Goal: Navigation & Orientation: Find specific page/section

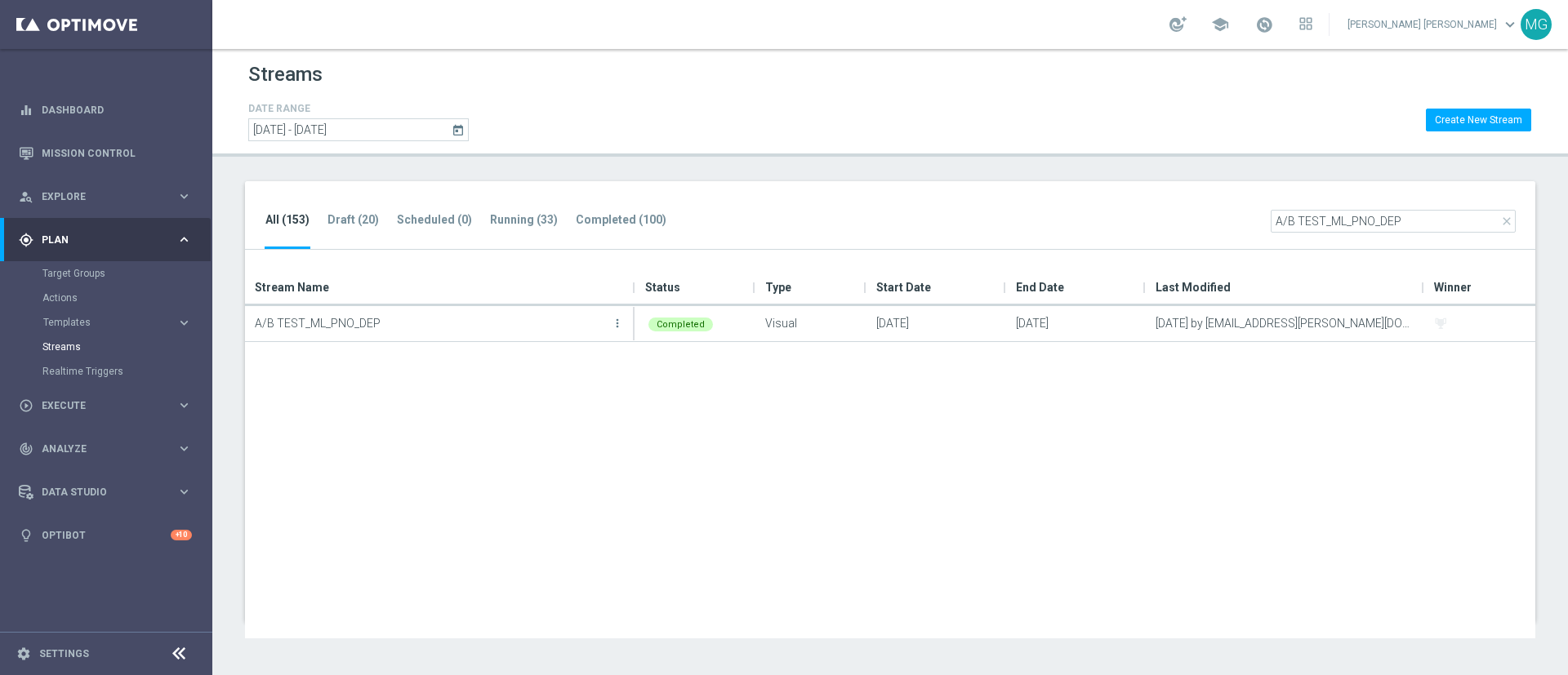
click at [81, 244] on span "Plan" at bounding box center [108, 240] width 134 height 10
click at [98, 161] on link "Mission Control" at bounding box center [116, 153] width 151 height 43
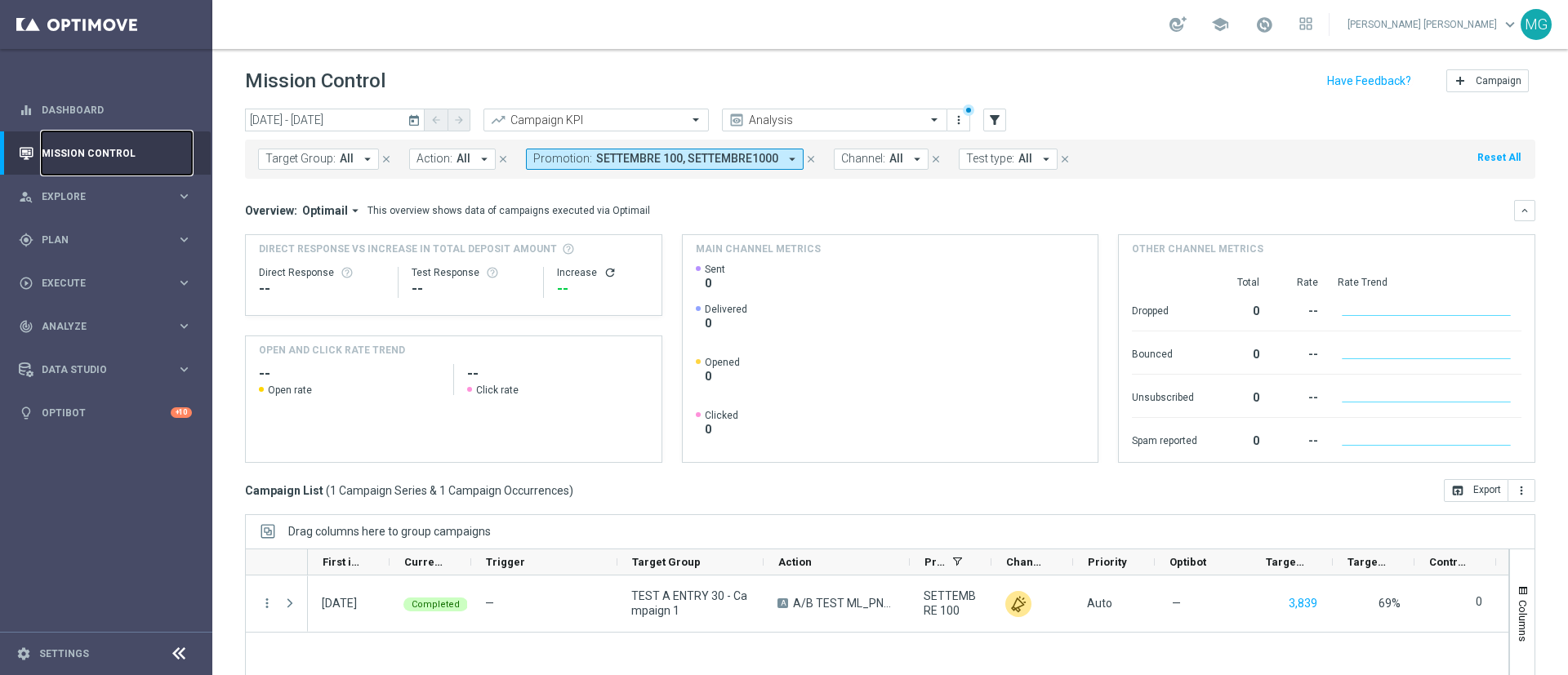
click at [109, 155] on link "Mission Control" at bounding box center [116, 153] width 151 height 43
click at [805, 158] on icon "close" at bounding box center [810, 159] width 12 height 12
